Goal: Download file/media

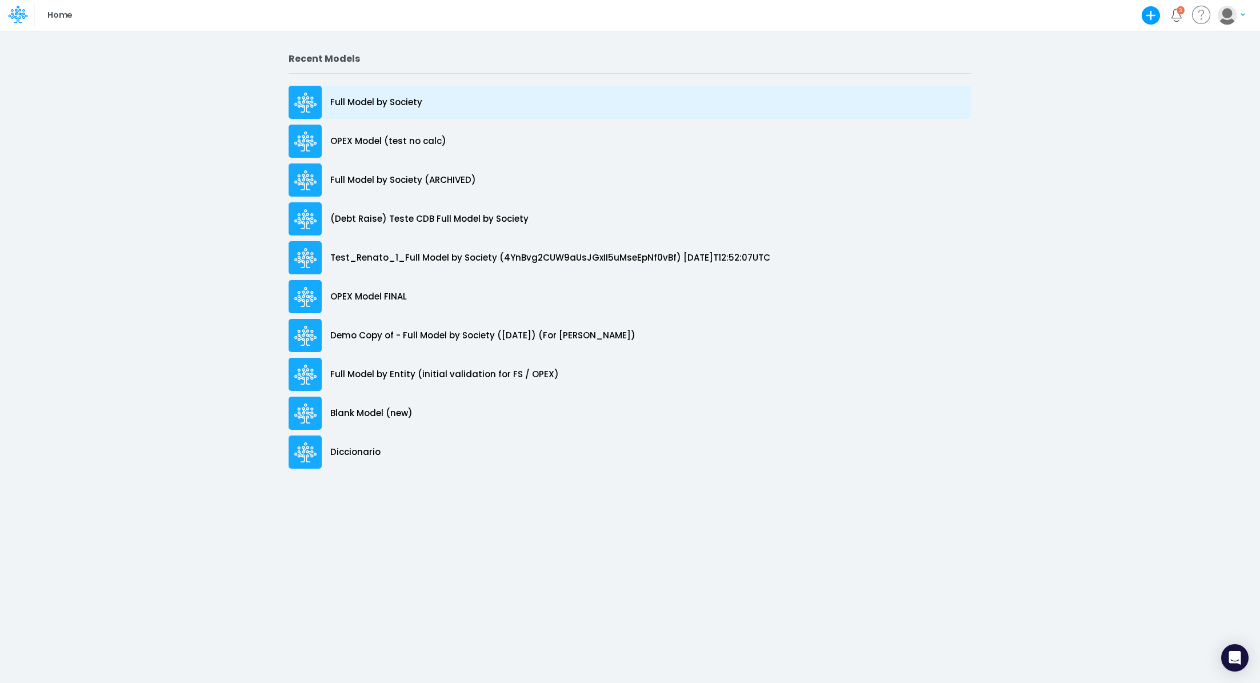
click at [385, 92] on div "Full Model by Society" at bounding box center [630, 102] width 683 height 33
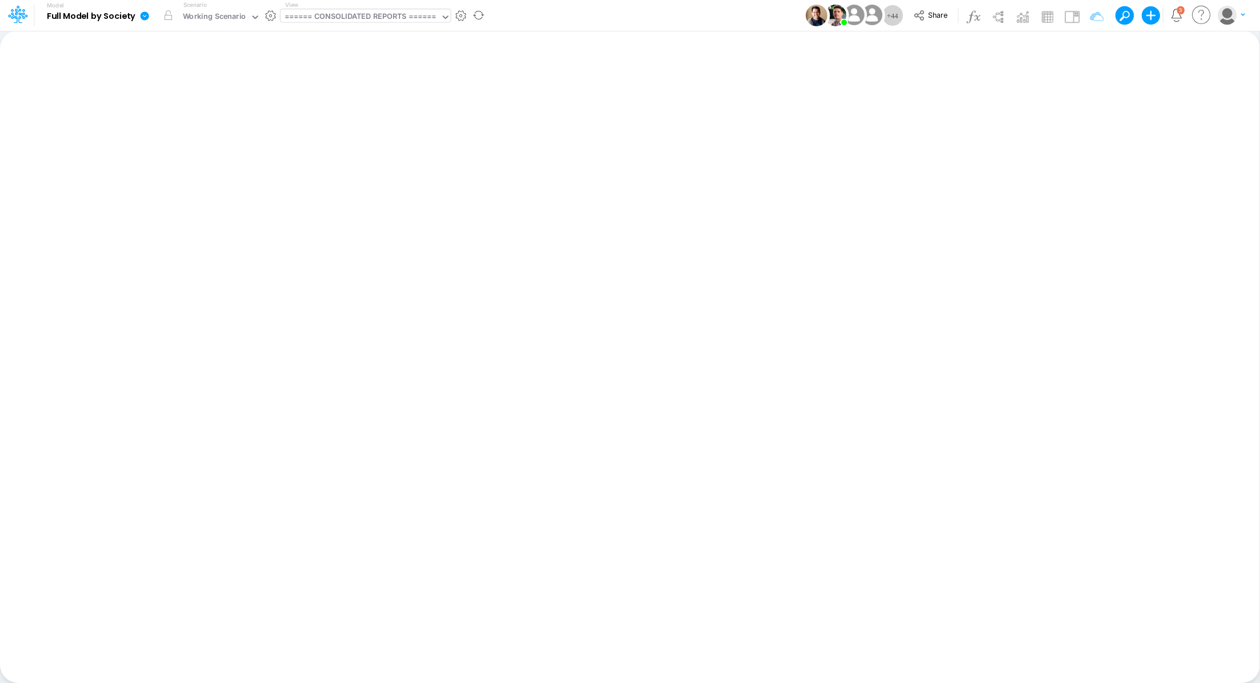
click at [319, 15] on div "====== CONSOLIDATED REPORTS ======" at bounding box center [361, 17] width 152 height 13
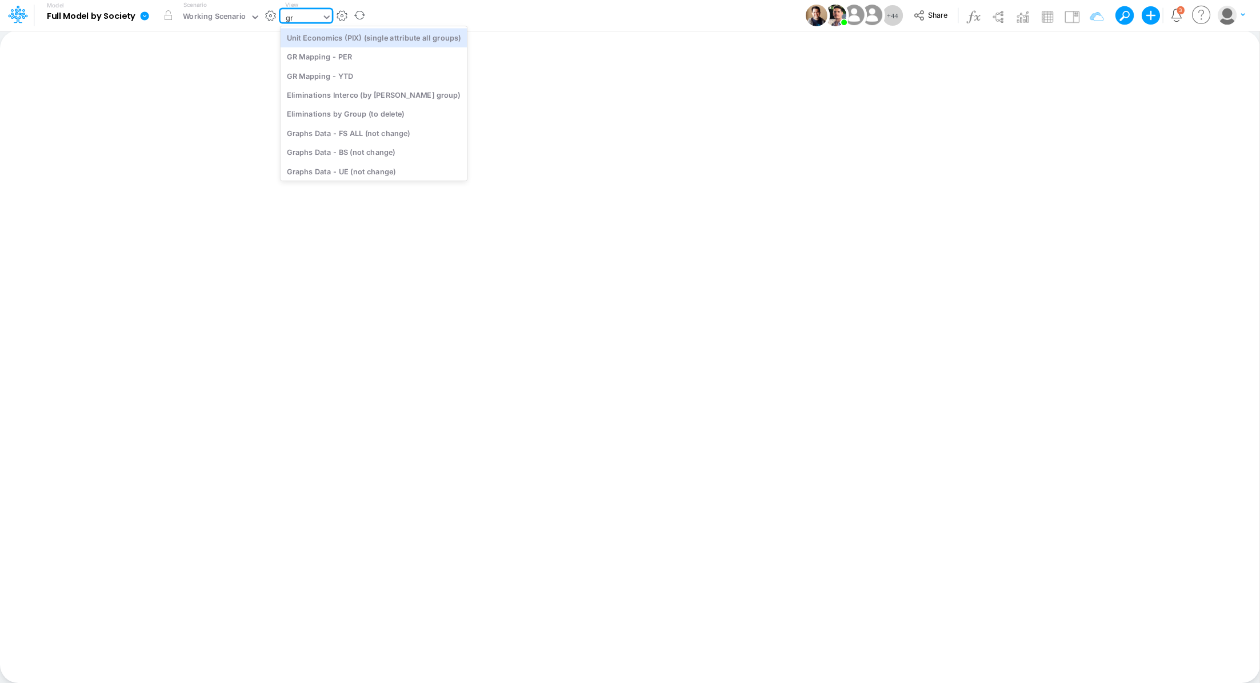
type input "gra"
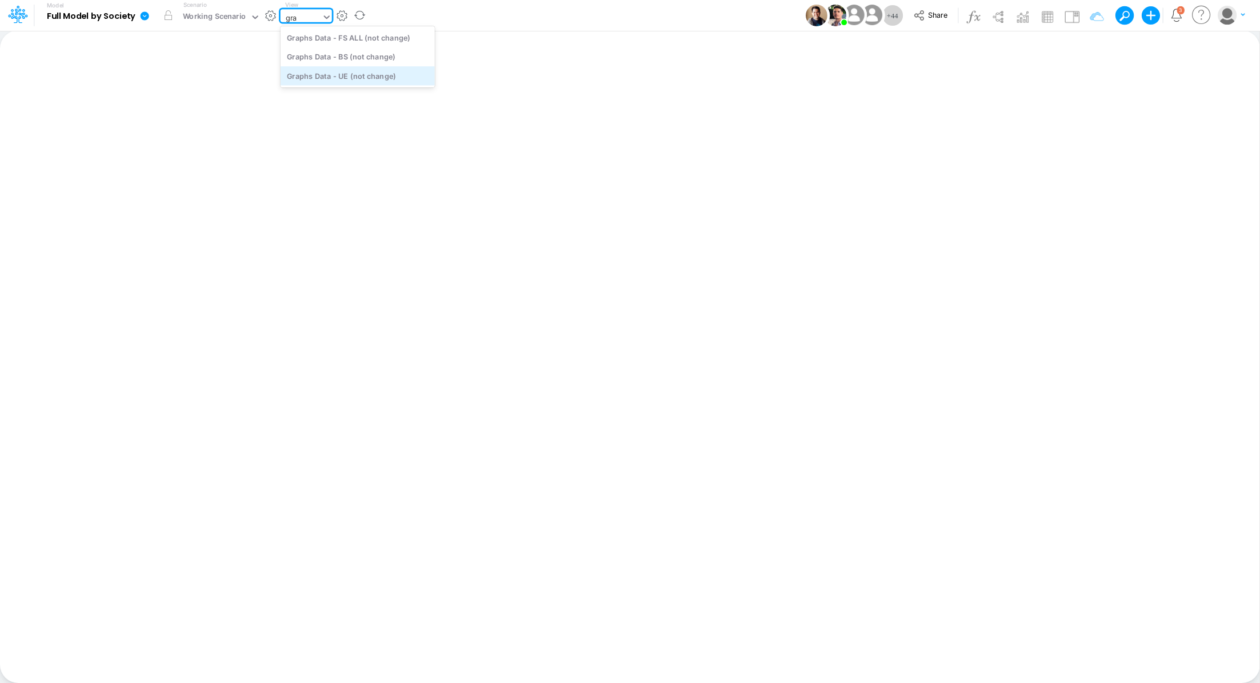
click at [359, 77] on div "Graphs Data - UE (not change)" at bounding box center [358, 75] width 154 height 19
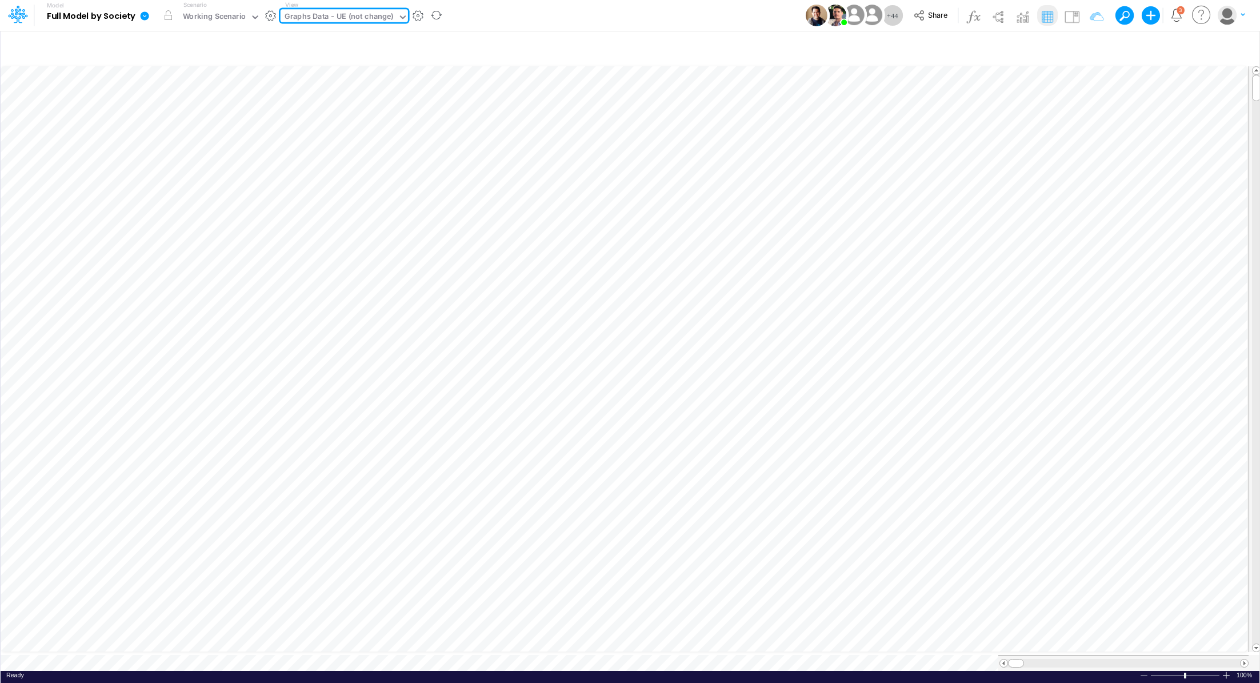
click at [140, 18] on icon at bounding box center [144, 16] width 10 height 10
click at [213, 102] on button "Export" at bounding box center [202, 100] width 122 height 19
click at [272, 100] on button "Excel" at bounding box center [325, 107] width 122 height 18
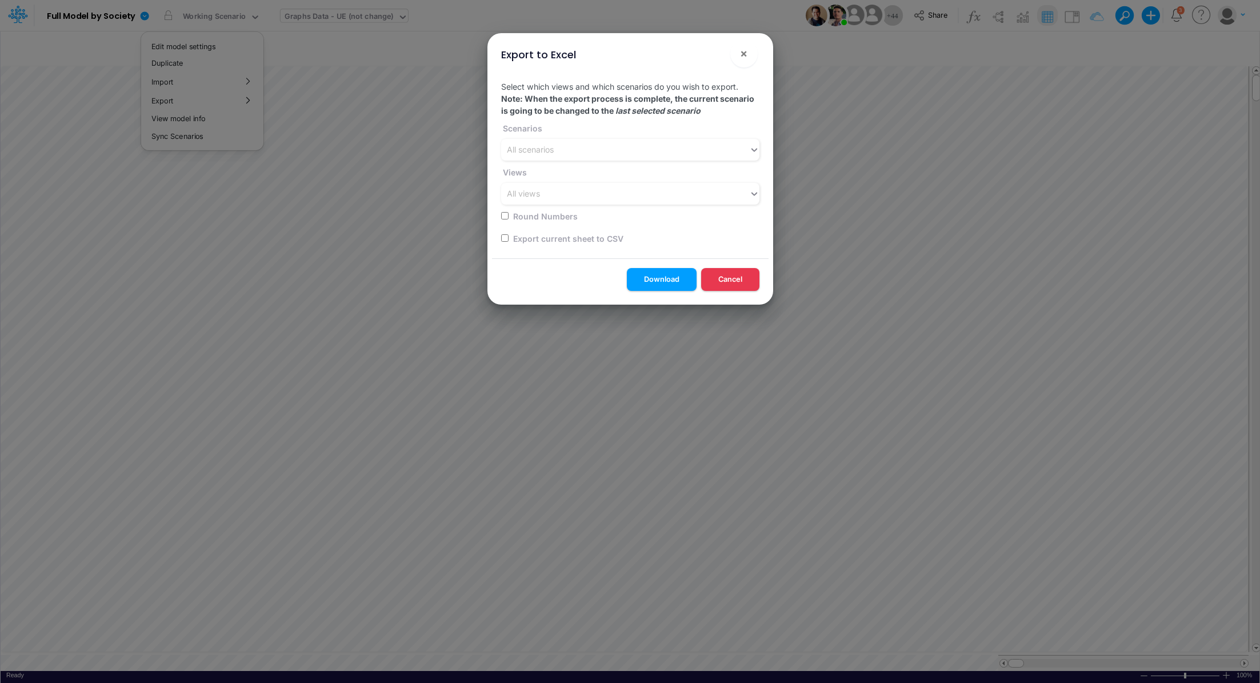
click at [504, 237] on input "checkbox" at bounding box center [504, 237] width 7 height 7
checkbox input "true"
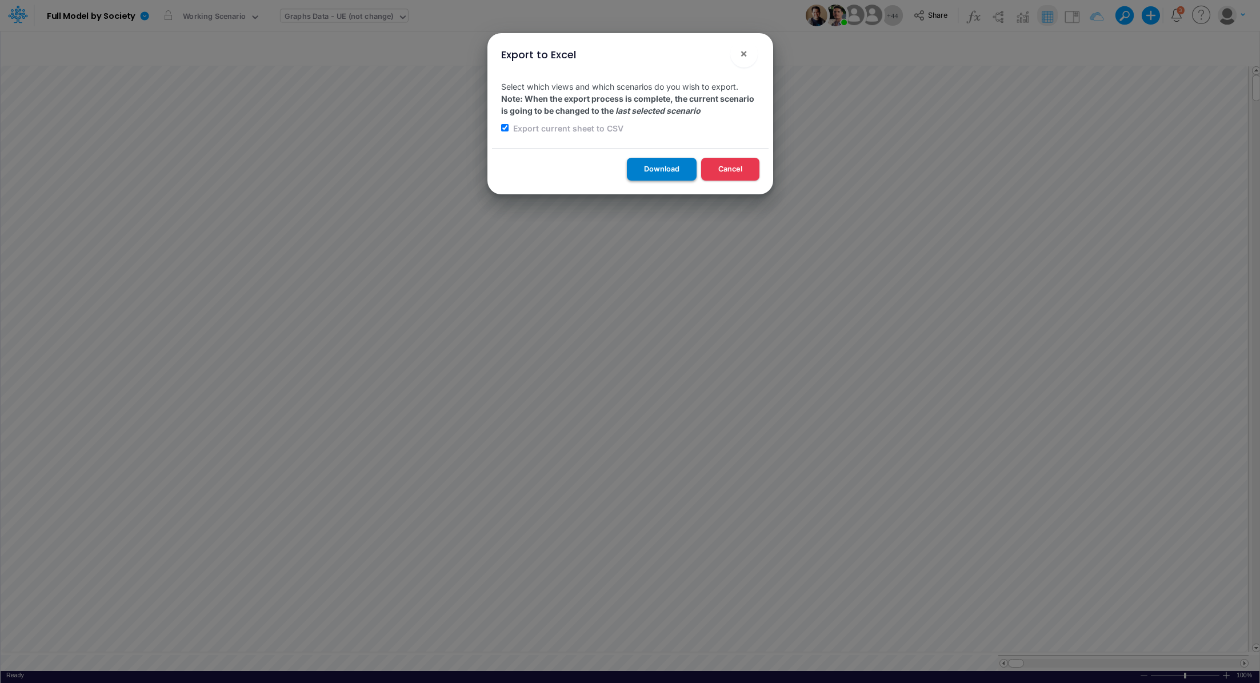
click at [643, 175] on button "Download" at bounding box center [662, 169] width 70 height 22
click at [745, 52] on span "×" at bounding box center [743, 53] width 7 height 14
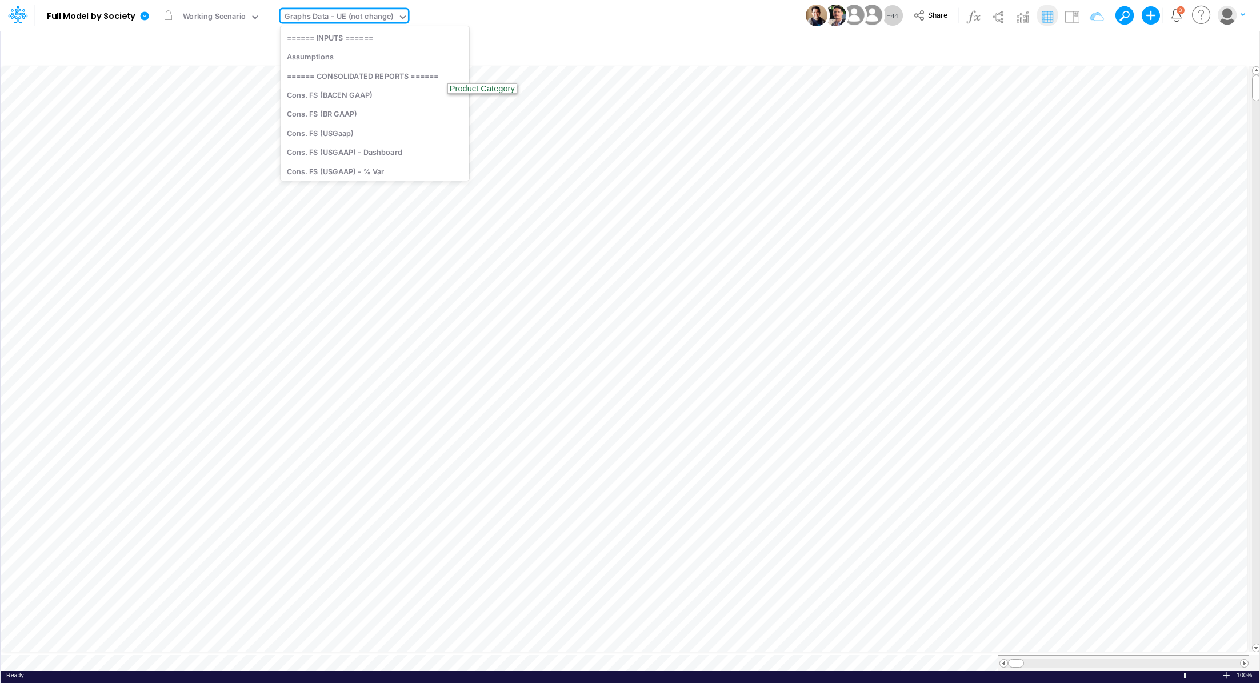
click at [361, 11] on div "Graphs Data - UE (not change)" at bounding box center [339, 17] width 109 height 13
type input "dc de"
click at [379, 43] on div "DC Deep dive" at bounding box center [358, 37] width 154 height 19
click at [140, 17] on icon at bounding box center [144, 16] width 10 height 10
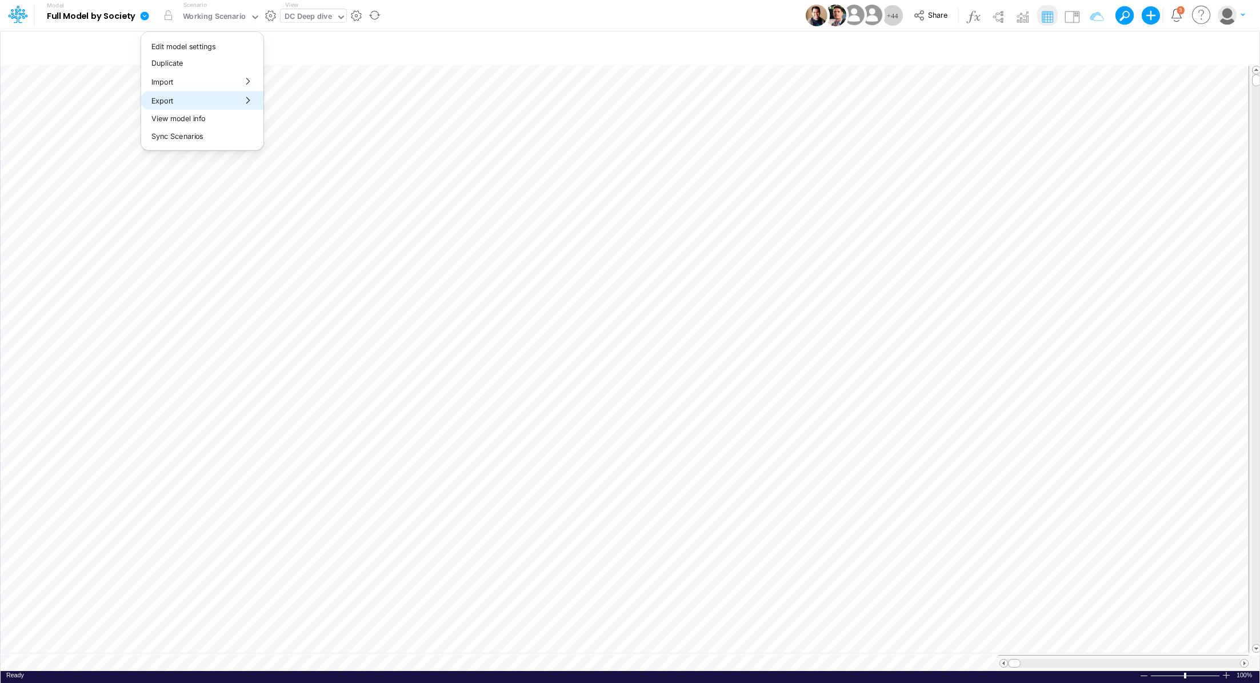
click at [228, 105] on button "Export" at bounding box center [202, 100] width 122 height 19
click at [319, 104] on button "Excel" at bounding box center [325, 107] width 122 height 18
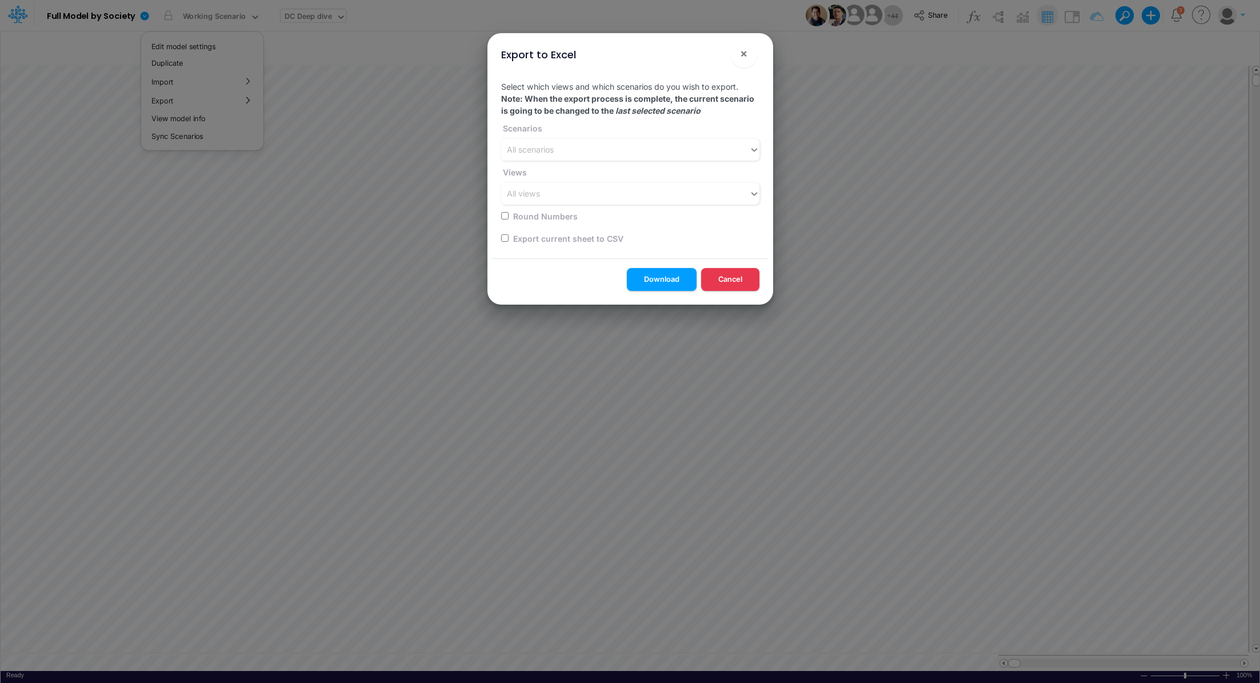
click at [503, 239] on input "checkbox" at bounding box center [504, 237] width 7 height 7
checkbox input "true"
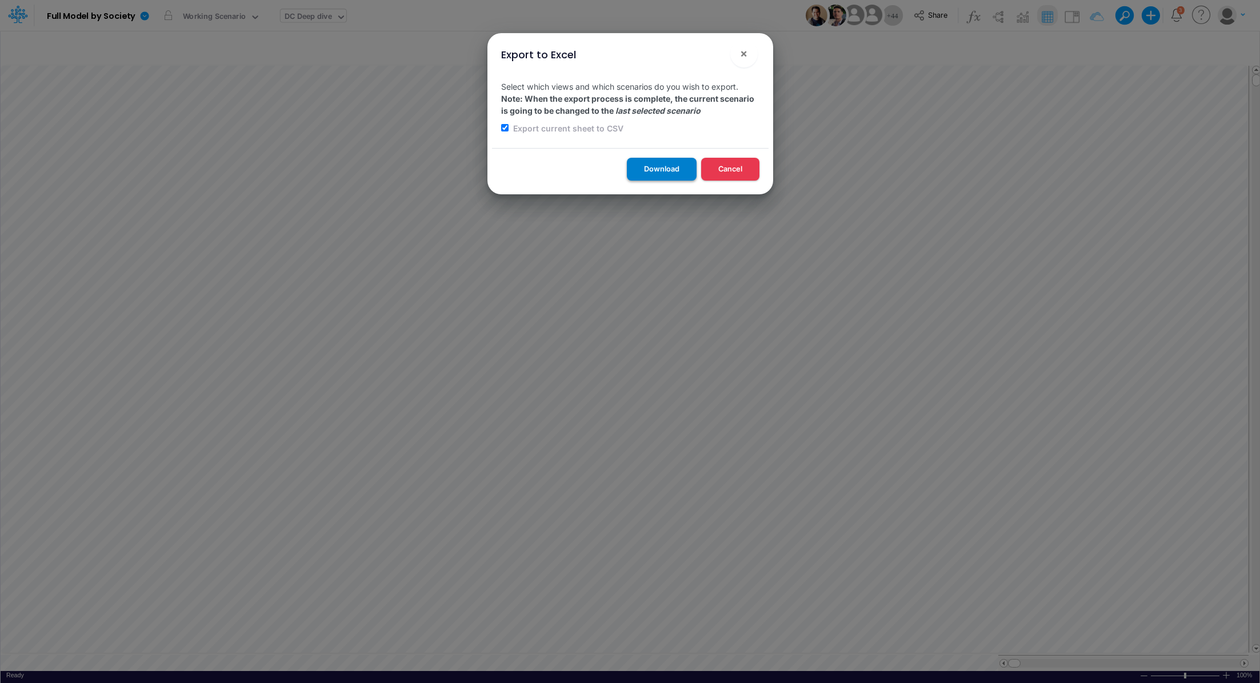
click at [654, 175] on button "Download" at bounding box center [662, 169] width 70 height 22
click at [743, 47] on span "×" at bounding box center [743, 53] width 7 height 14
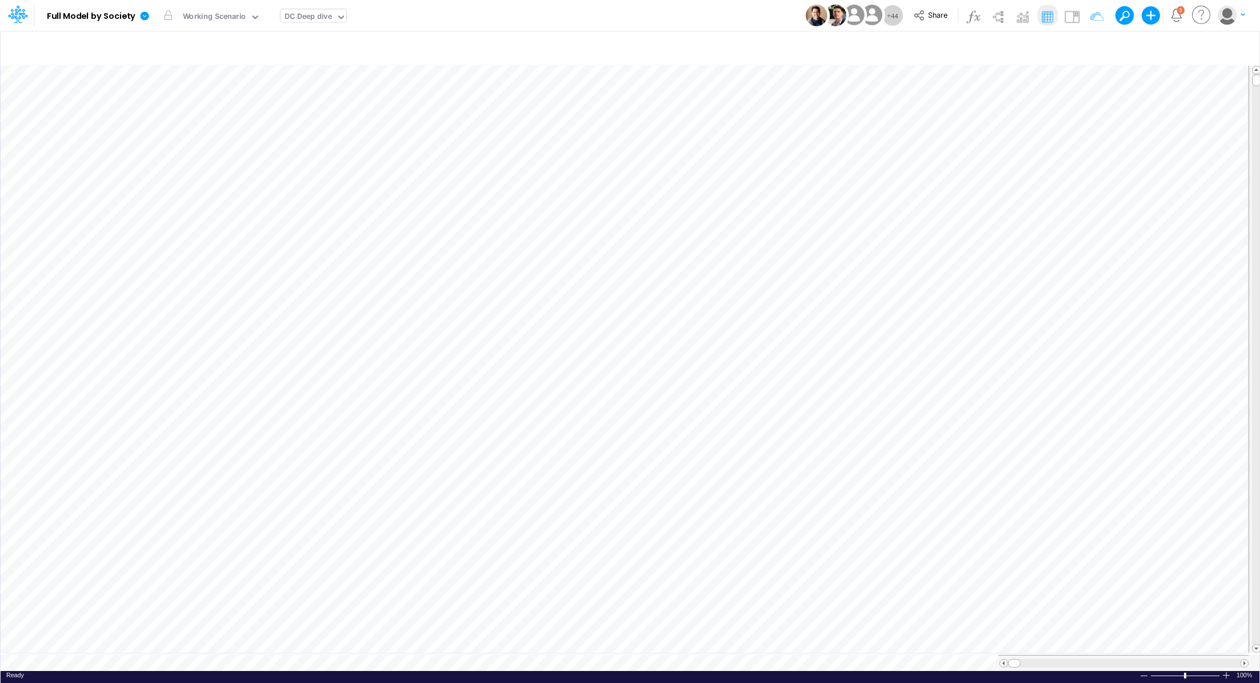
click at [310, 19] on div "DC Deep dive" at bounding box center [308, 17] width 47 height 13
type input "unit economi"
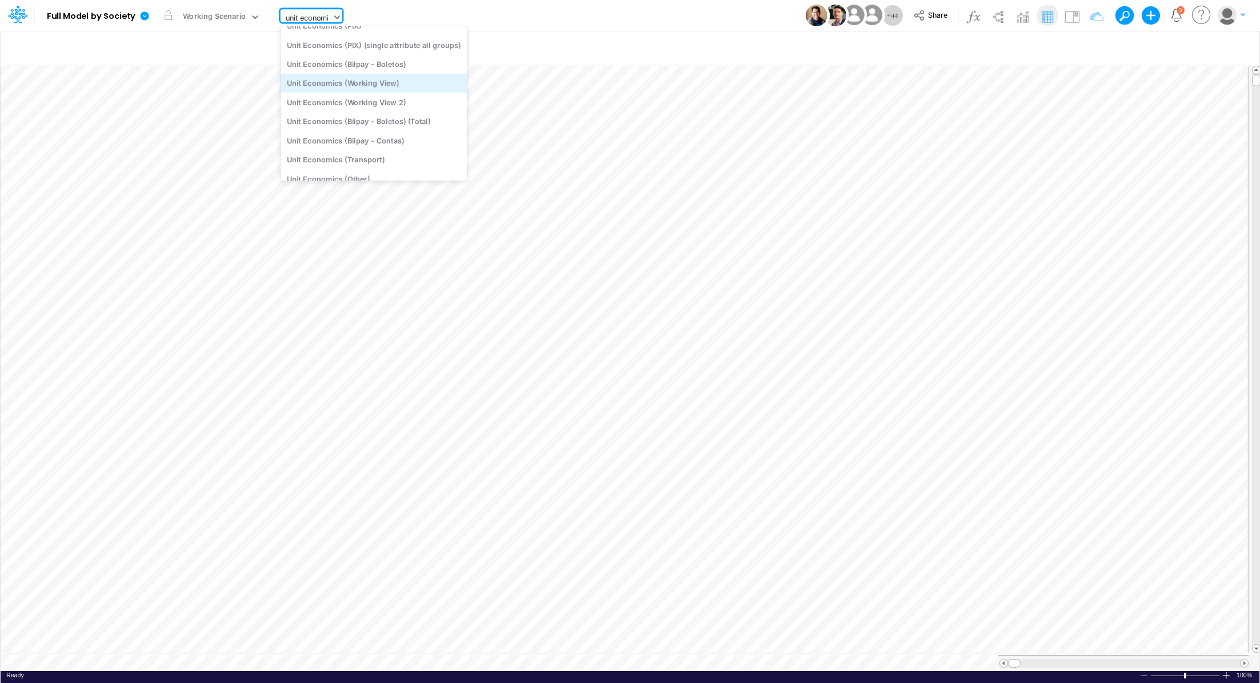
scroll to position [0, 0]
click at [383, 50] on div "Unit Economics (PIX)" at bounding box center [374, 56] width 187 height 19
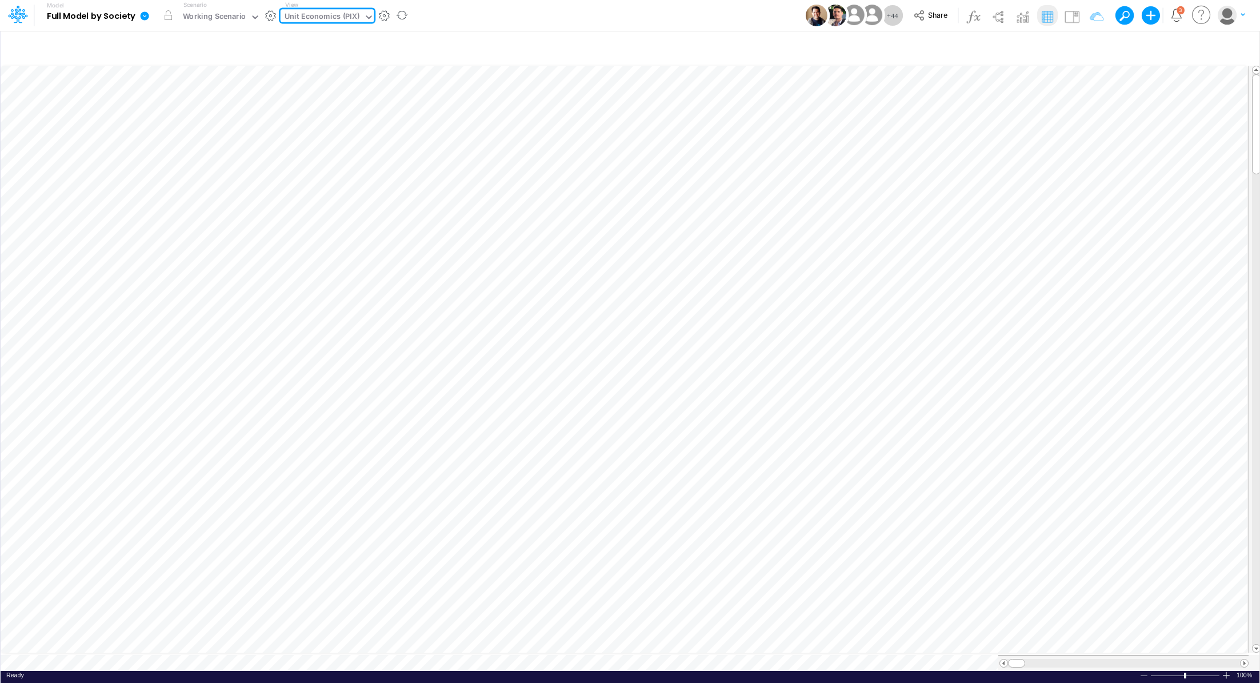
click at [145, 15] on icon at bounding box center [145, 15] width 9 height 9
click at [217, 104] on button "Export" at bounding box center [202, 100] width 122 height 19
click at [317, 104] on button "Excel" at bounding box center [325, 107] width 122 height 18
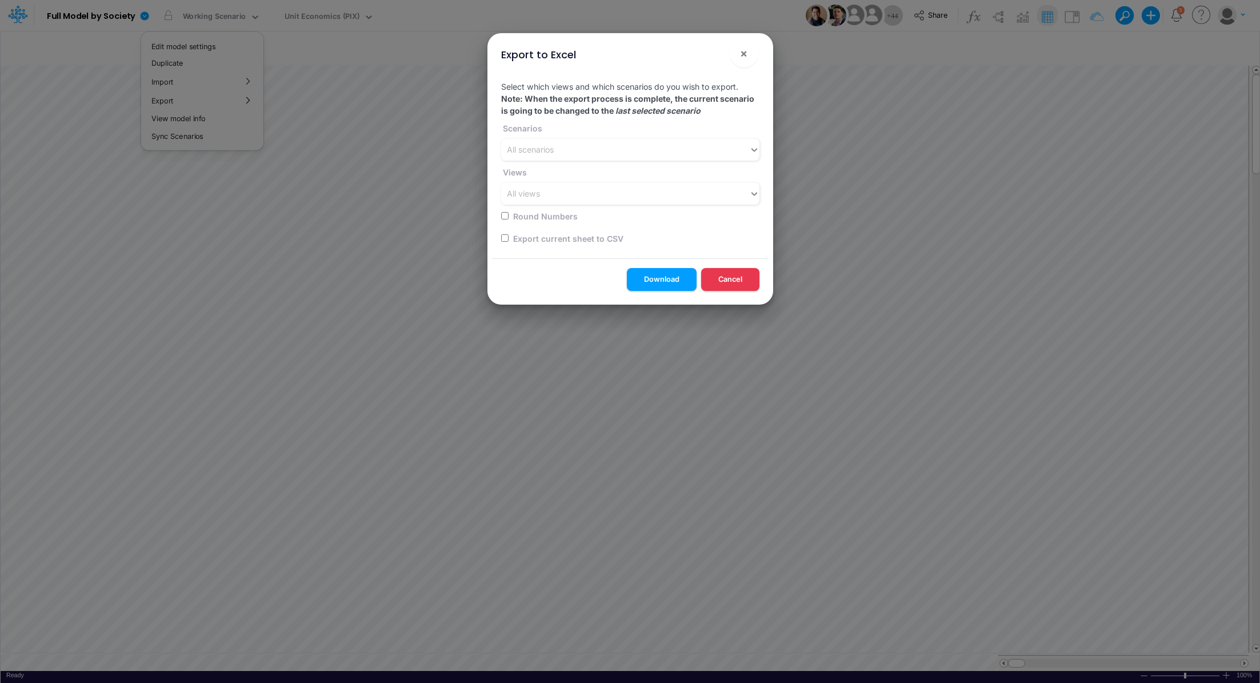
click at [504, 237] on input "checkbox" at bounding box center [504, 237] width 7 height 7
checkbox input "true"
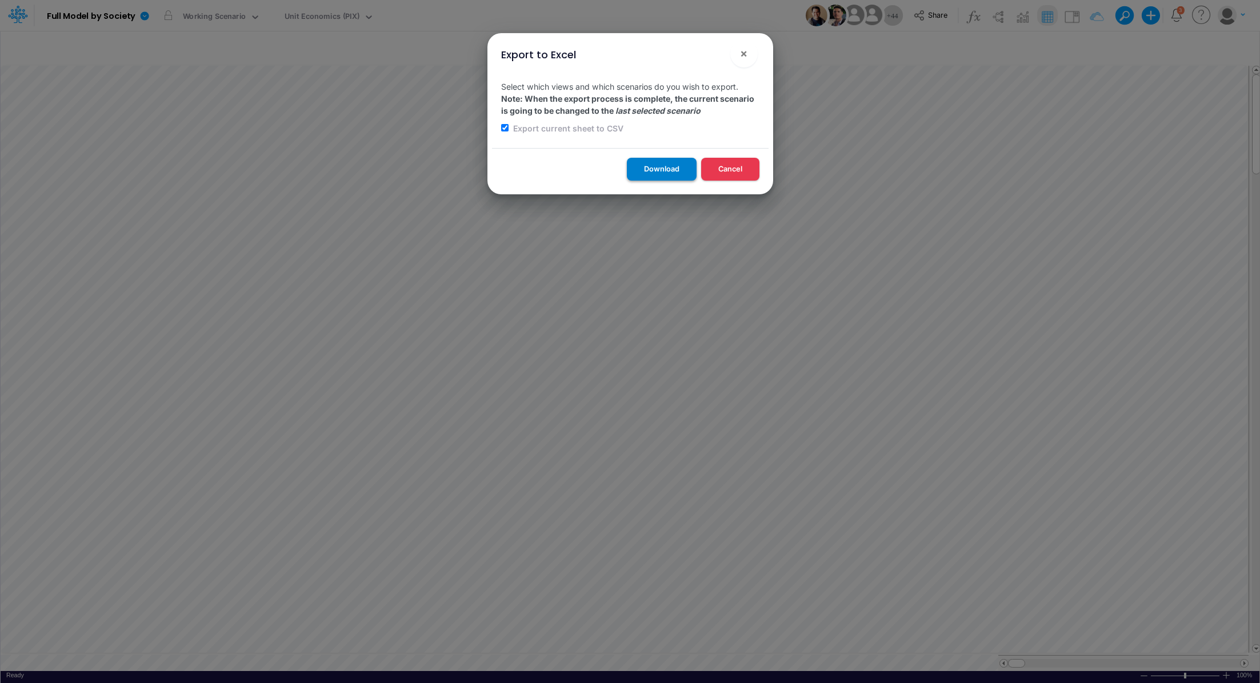
click at [664, 167] on button "Download" at bounding box center [662, 169] width 70 height 22
click at [744, 53] on span "×" at bounding box center [743, 53] width 7 height 14
